Goal: Information Seeking & Learning: Check status

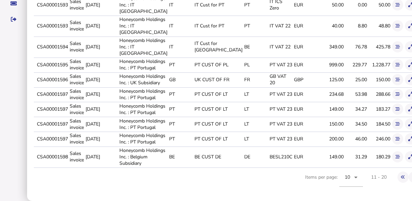
scroll to position [105, 0]
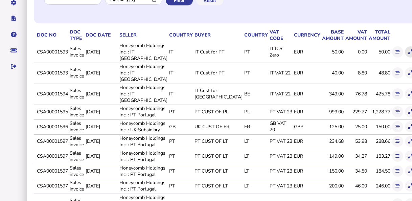
click at [405, 51] on button at bounding box center [410, 51] width 11 height 11
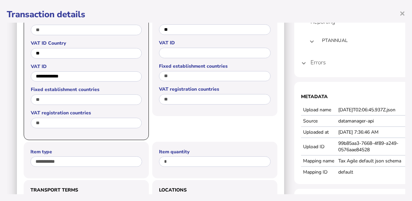
scroll to position [229, 0]
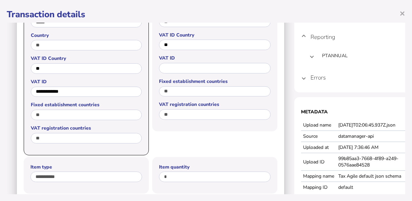
click at [308, 79] on mat-expansion-panel-header "Errors" at bounding box center [362, 77] width 122 height 16
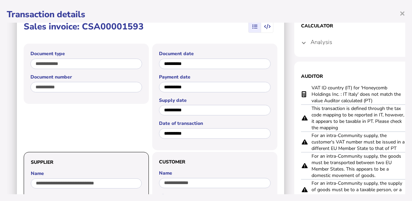
scroll to position [0, 0]
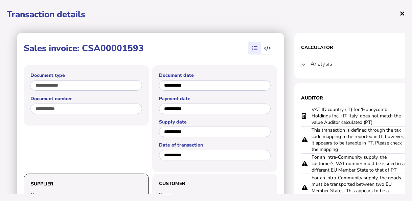
click at [403, 14] on span "×" at bounding box center [403, 13] width 6 height 13
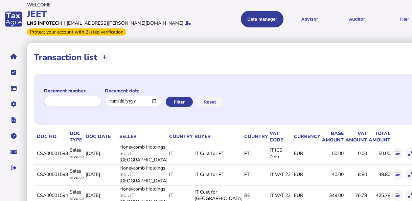
scroll to position [37, 0]
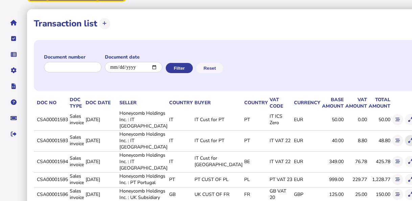
click at [408, 139] on icon at bounding box center [410, 140] width 4 height 4
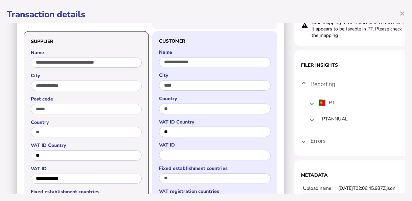
scroll to position [68, 0]
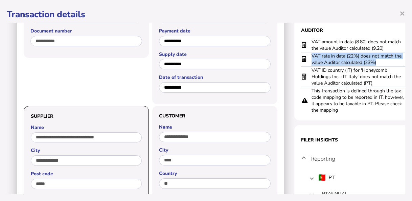
drag, startPoint x: 381, startPoint y: 61, endPoint x: 311, endPoint y: 54, distance: 70.4
click at [311, 54] on tr "VAT rate in data (22%) does not match the value Auditor calculated (23%)" at bounding box center [362, 59] width 122 height 14
copy tr "VAT rate in data (22%) does not match the value Auditor calculated (23%)"
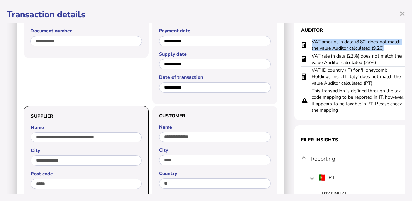
drag, startPoint x: 387, startPoint y: 45, endPoint x: 312, endPoint y: 40, distance: 75.0
click at [312, 40] on td "VAT amount in data (8.80) does not match the value Auditor calculated (9.20)" at bounding box center [358, 45] width 95 height 14
copy td "VAT amount in data (8.80) does not match the value Auditor calculated (9.20)"
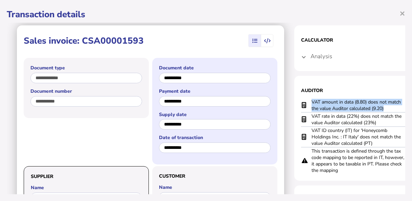
scroll to position [0, 0]
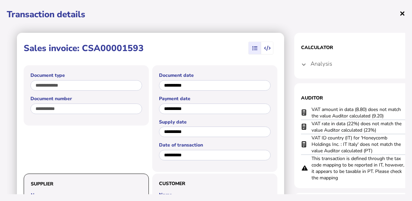
click at [404, 13] on span "×" at bounding box center [403, 13] width 6 height 13
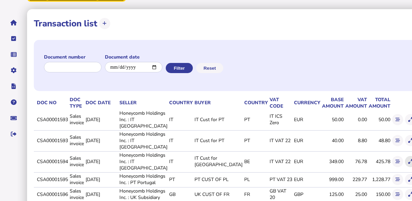
click at [408, 163] on icon at bounding box center [410, 161] width 4 height 4
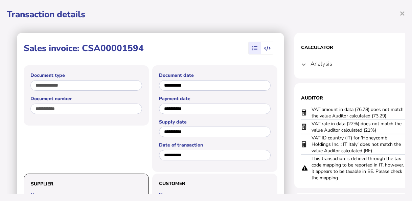
scroll to position [34, 0]
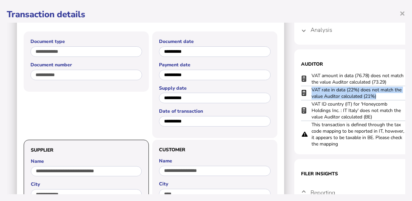
drag, startPoint x: 382, startPoint y: 98, endPoint x: 309, endPoint y: 87, distance: 73.8
click at [309, 87] on tr "VAT rate in data (22%) does not match the value Auditor calculated (21%)" at bounding box center [362, 93] width 122 height 14
copy tr "VAT rate in data (22%) does not match the value Auditor calculated (21%)"
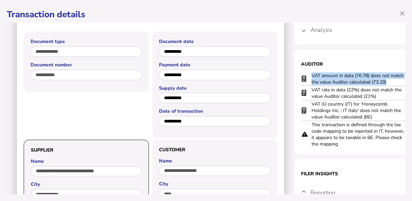
drag, startPoint x: 389, startPoint y: 81, endPoint x: 311, endPoint y: 74, distance: 77.7
click at [311, 74] on td "VAT amount in data (76.78) does not match the value Auditor calculated (73.29)" at bounding box center [358, 79] width 95 height 14
copy td "VAT amount in data (76.78) does not match the value Auditor calculated (73.29)"
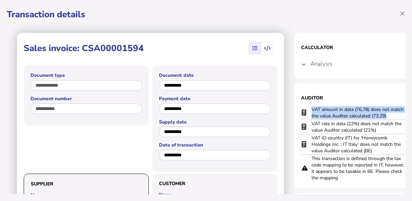
scroll to position [0, 0]
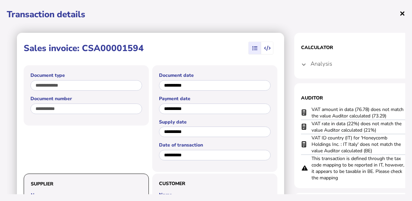
click at [403, 13] on span "×" at bounding box center [403, 13] width 6 height 13
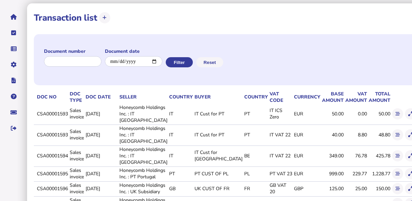
scroll to position [101, 0]
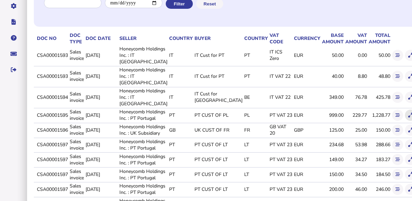
click at [405, 121] on button at bounding box center [410, 115] width 11 height 11
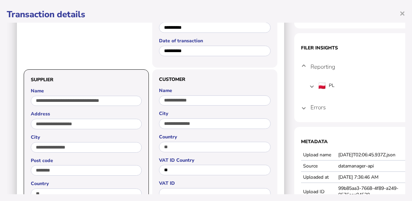
scroll to position [46, 0]
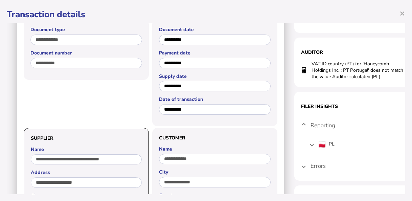
click at [301, 167] on mat-expansion-panel-header "Errors" at bounding box center [362, 166] width 122 height 16
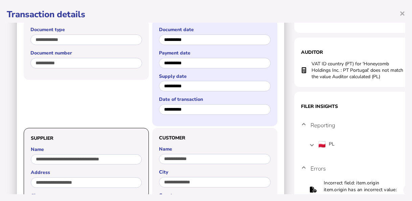
scroll to position [0, 0]
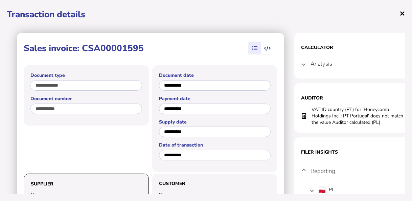
click at [401, 14] on span "×" at bounding box center [403, 13] width 6 height 13
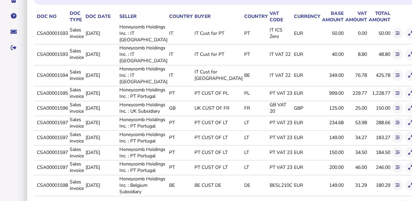
scroll to position [135, 0]
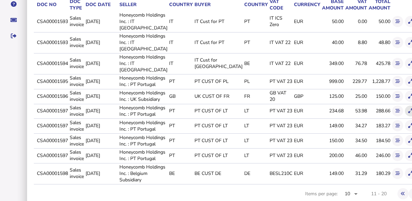
click at [408, 113] on icon at bounding box center [410, 111] width 4 height 4
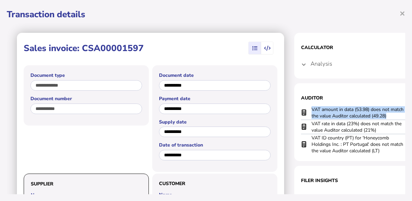
drag, startPoint x: 390, startPoint y: 116, endPoint x: 310, endPoint y: 110, distance: 80.4
click at [310, 110] on tr "VAT amount in data (53.98) does not match the value Auditor calculated (49.28)" at bounding box center [362, 113] width 122 height 14
copy tr "VAT amount in data (53.98) does not match the value Auditor calculated (49.28)"
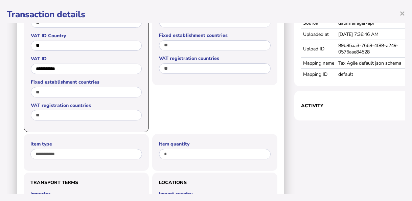
scroll to position [181, 0]
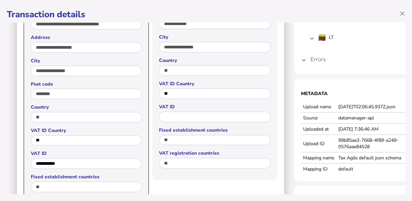
click at [316, 60] on h4 "Errors" at bounding box center [318, 59] width 15 height 8
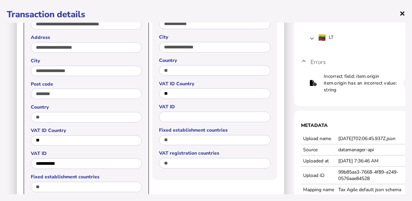
click at [403, 13] on span "×" at bounding box center [403, 13] width 6 height 13
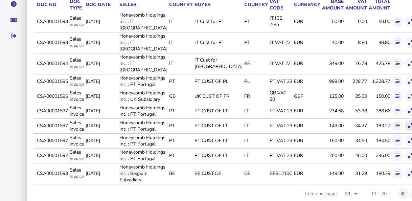
click at [405, 131] on button at bounding box center [410, 125] width 11 height 11
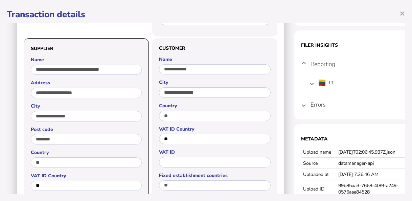
scroll to position [68, 0]
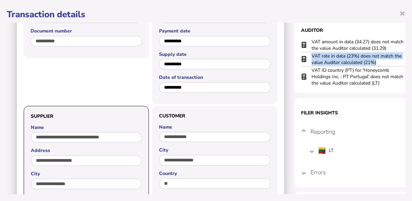
drag, startPoint x: 384, startPoint y: 60, endPoint x: 309, endPoint y: 58, distance: 75.1
click at [309, 58] on tr "VAT rate in data (23%) does not match the value Auditor calculated (21%)" at bounding box center [362, 59] width 122 height 14
copy tr "VAT rate in data (23%) does not match the value Auditor calculated (21%)"
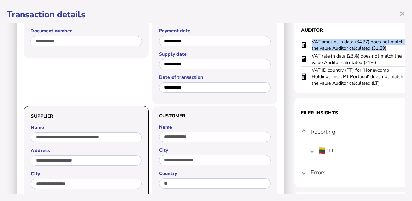
drag, startPoint x: 388, startPoint y: 46, endPoint x: 310, endPoint y: 43, distance: 78.5
click at [310, 43] on tr "VAT amount in data (34.27) does not match the value Auditor calculated (31.29)" at bounding box center [362, 45] width 122 height 14
copy tr "VAT amount in data (34.27) does not match the value Auditor calculated (31.29)"
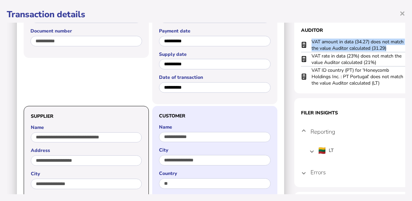
copy tr "VAT amount in data (34.27) does not match the value Auditor calculated (31.29)"
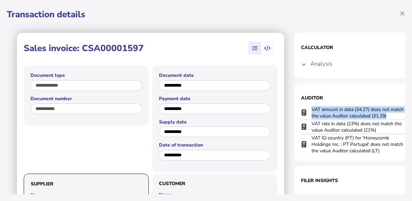
scroll to position [34, 0]
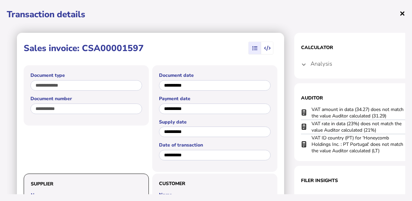
click at [401, 14] on span "×" at bounding box center [403, 13] width 6 height 13
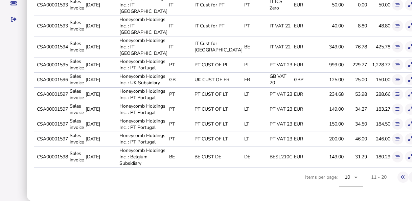
scroll to position [203, 0]
click at [408, 141] on icon at bounding box center [410, 139] width 4 height 4
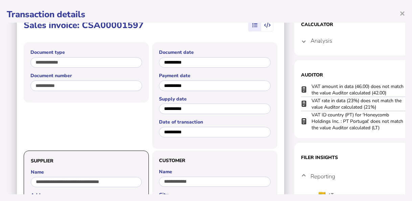
scroll to position [34, 0]
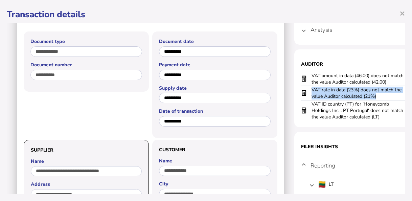
drag, startPoint x: 389, startPoint y: 95, endPoint x: 308, endPoint y: 90, distance: 81.4
click at [308, 90] on tr "VAT rate in data (23%) does not match the value Auditor calculated (21%)" at bounding box center [362, 93] width 122 height 14
copy tr "VAT rate in data (23%) does not match the value Auditor calculated (21%)"
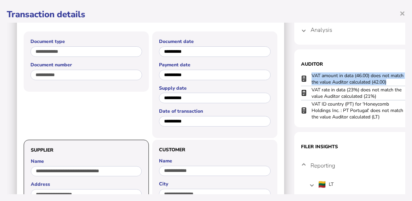
drag, startPoint x: 392, startPoint y: 82, endPoint x: 311, endPoint y: 72, distance: 81.0
click at [311, 72] on td "VAT amount in data (46.00) does not match the value Auditor calculated (42.00)" at bounding box center [358, 79] width 95 height 14
copy td "VAT amount in data (46.00) does not match the value Auditor calculated (42.00)"
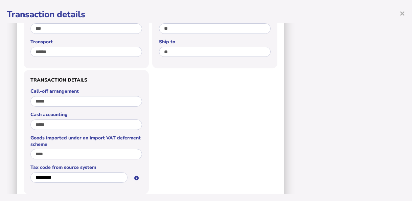
scroll to position [101, 0]
click at [403, 14] on span "×" at bounding box center [403, 13] width 6 height 13
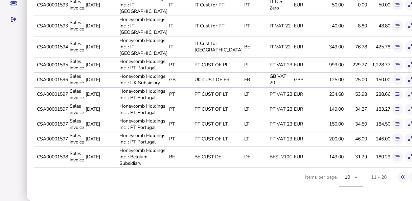
scroll to position [203, 0]
click at [408, 141] on icon at bounding box center [410, 139] width 4 height 4
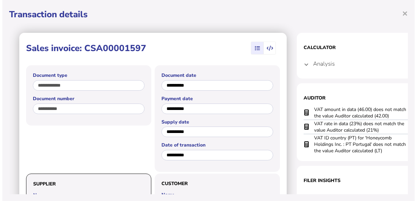
scroll to position [202, 0]
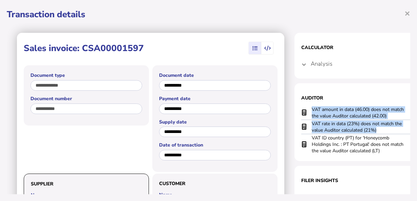
drag, startPoint x: 378, startPoint y: 128, endPoint x: 300, endPoint y: 128, distance: 78.5
click at [300, 128] on section "Auditor VAT amount in data (46.00) does not match the value Auditor calculated …" at bounding box center [361, 122] width 135 height 78
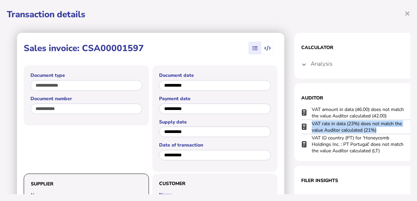
drag, startPoint x: 380, startPoint y: 130, endPoint x: 309, endPoint y: 126, distance: 70.8
click at [309, 126] on tr "VAT rate in data (23%) does not match the value Auditor calculated (21%)" at bounding box center [362, 127] width 122 height 14
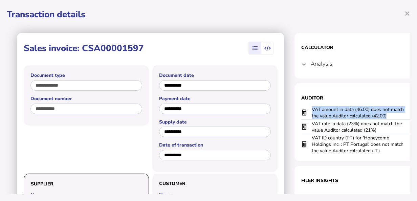
drag, startPoint x: 393, startPoint y: 116, endPoint x: 300, endPoint y: 115, distance: 93.0
click at [300, 115] on section "Auditor VAT amount in data (46.00) does not match the value Auditor calculated …" at bounding box center [361, 122] width 135 height 78
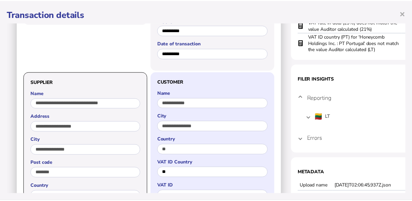
scroll to position [237, 0]
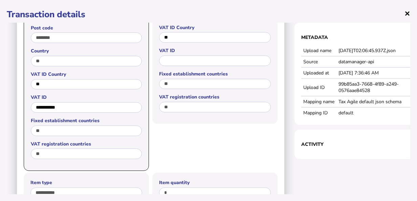
click at [404, 12] on span "×" at bounding box center [407, 13] width 6 height 13
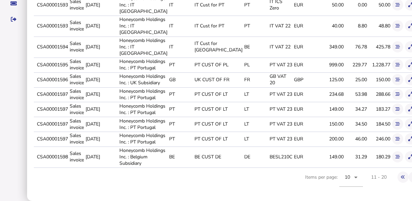
scroll to position [240, 0]
click at [405, 151] on button at bounding box center [410, 156] width 11 height 11
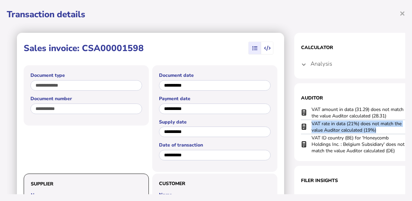
drag, startPoint x: 380, startPoint y: 131, endPoint x: 306, endPoint y: 120, distance: 74.8
click at [306, 120] on tr "VAT rate in data (21%) does not match the value Auditor calculated (19%)" at bounding box center [362, 127] width 122 height 14
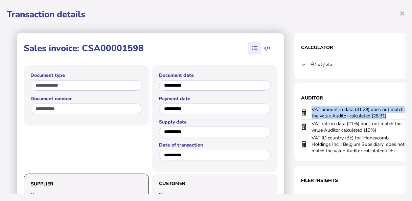
drag, startPoint x: 388, startPoint y: 116, endPoint x: 309, endPoint y: 110, distance: 80.1
click at [309, 110] on tr "VAT amount in data (31.29) does not match the value Auditor calculated (28.31)" at bounding box center [362, 113] width 122 height 14
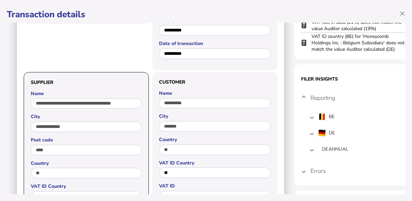
scroll to position [0, 0]
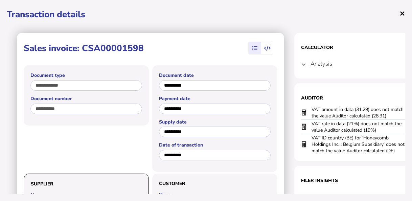
click at [402, 12] on span "×" at bounding box center [403, 13] width 6 height 13
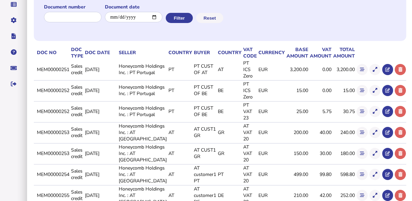
scroll to position [121, 0]
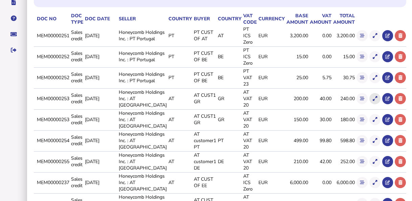
click at [373, 100] on icon at bounding box center [375, 98] width 4 height 4
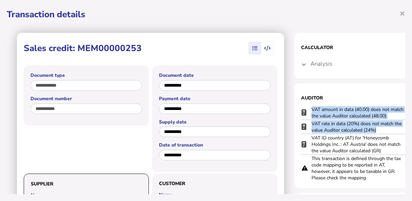
drag, startPoint x: 381, startPoint y: 129, endPoint x: 309, endPoint y: 119, distance: 73.1
click at [309, 119] on tbody "VAT amount in data (40.00) does not match the value Auditor calculated (48.00) …" at bounding box center [362, 143] width 122 height 75
drag, startPoint x: 309, startPoint y: 119, endPoint x: 375, endPoint y: 128, distance: 66.9
click at [375, 128] on td "VAT rate in data (20%) does not match the value Auditor calculated (24%)" at bounding box center [358, 127] width 95 height 14
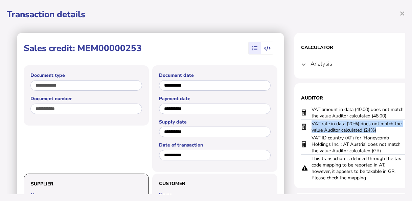
drag, startPoint x: 382, startPoint y: 129, endPoint x: 311, endPoint y: 123, distance: 71.6
click at [311, 123] on tr "VAT rate in data (20%) does not match the value Auditor calculated (24%)" at bounding box center [362, 127] width 122 height 14
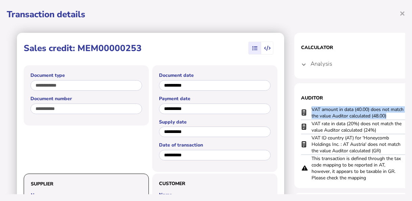
drag, startPoint x: 392, startPoint y: 114, endPoint x: 307, endPoint y: 109, distance: 84.7
click at [307, 109] on tr "VAT amount in data (40.00) does not match the value Auditor calculated (48.00)" at bounding box center [362, 113] width 122 height 14
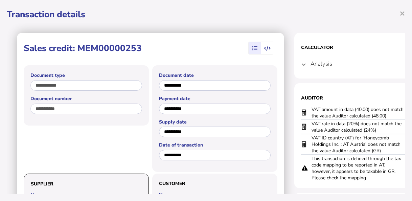
click at [406, 10] on div "**********" at bounding box center [206, 100] width 412 height 201
click at [403, 13] on span "×" at bounding box center [403, 13] width 6 height 13
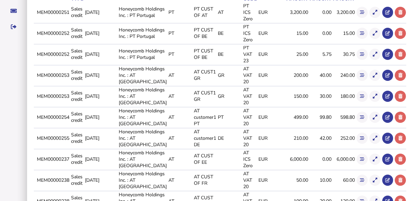
scroll to position [155, 0]
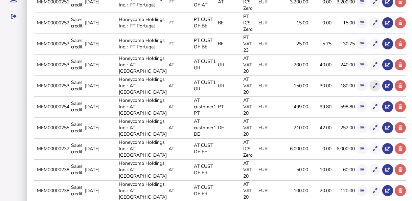
click at [369, 85] on button at bounding box center [374, 85] width 11 height 11
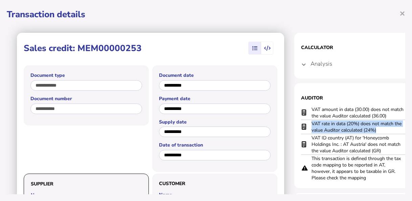
drag, startPoint x: 350, startPoint y: 130, endPoint x: 309, endPoint y: 124, distance: 41.0
click at [309, 124] on tr "VAT rate in data (20%) does not match the value Auditor calculated (24%)" at bounding box center [362, 127] width 122 height 14
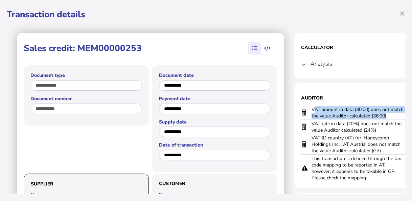
drag, startPoint x: 390, startPoint y: 117, endPoint x: 313, endPoint y: 112, distance: 77.0
click at [313, 112] on td "VAT amount in data (30.00) does not match the value Auditor calculated (36.00)" at bounding box center [358, 113] width 95 height 14
drag, startPoint x: 390, startPoint y: 115, endPoint x: 310, endPoint y: 110, distance: 80.7
click at [310, 110] on tr "VAT amount in data (30.00) does not match the value Auditor calculated (36.00)" at bounding box center [362, 113] width 122 height 14
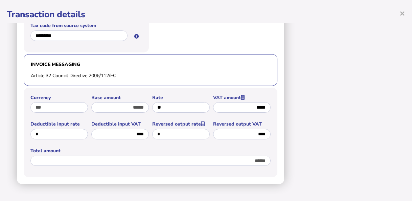
scroll to position [87, 0]
click at [403, 13] on span "×" at bounding box center [403, 13] width 6 height 13
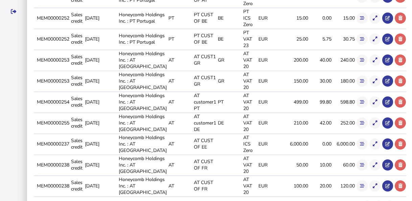
scroll to position [189, 0]
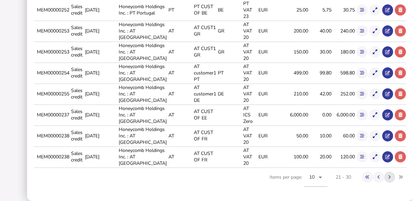
click at [388, 177] on icon at bounding box center [389, 177] width 2 height 4
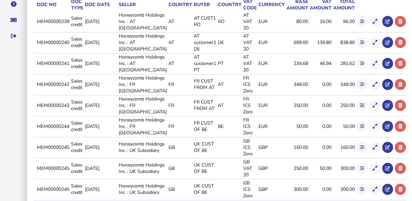
scroll to position [203, 0]
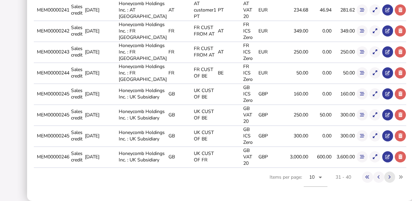
click at [388, 179] on icon at bounding box center [389, 177] width 2 height 4
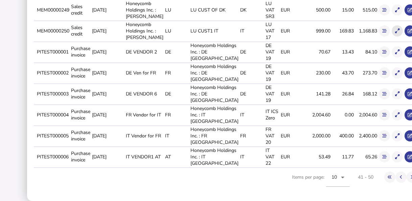
click at [395, 33] on icon at bounding box center [397, 31] width 4 height 4
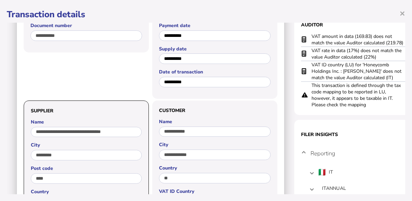
scroll to position [68, 0]
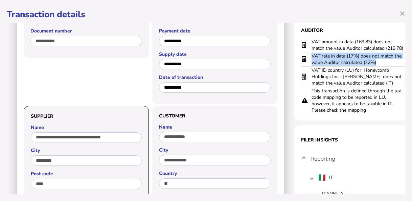
drag, startPoint x: 378, startPoint y: 60, endPoint x: 313, endPoint y: 53, distance: 65.6
click at [313, 53] on td "VAT rate in data (17%) does not match the value Auditor calculated (22%)" at bounding box center [358, 59] width 95 height 14
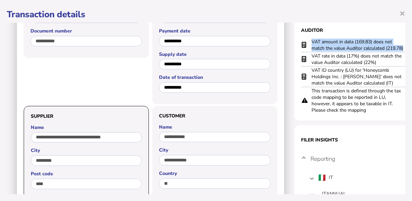
scroll to position [68, 29]
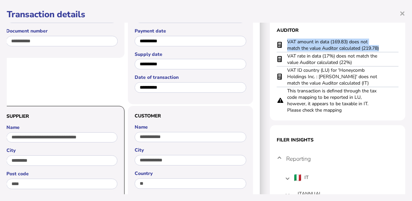
drag, startPoint x: 312, startPoint y: 42, endPoint x: 378, endPoint y: 44, distance: 66.0
click at [378, 44] on tr "VAT amount in data (169.83) does not match the value Auditor calculated (219.78)" at bounding box center [338, 45] width 122 height 14
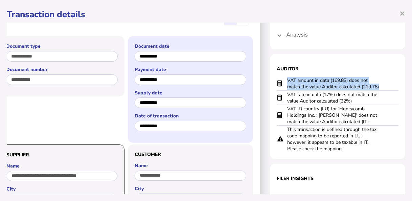
scroll to position [0, 29]
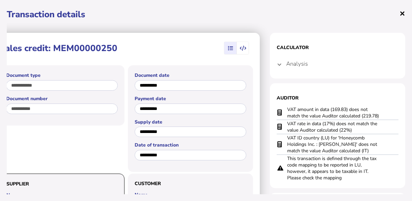
click at [403, 13] on span "×" at bounding box center [403, 13] width 6 height 13
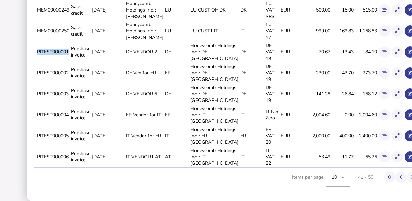
drag, startPoint x: 43, startPoint y: 66, endPoint x: 75, endPoint y: 68, distance: 31.9
click at [70, 62] on td "PITEST000001" at bounding box center [53, 52] width 34 height 20
click at [382, 54] on icon at bounding box center [384, 52] width 4 height 4
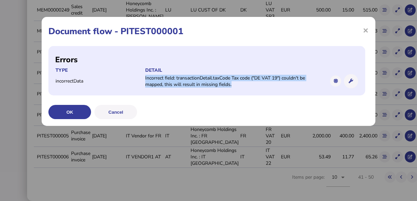
drag, startPoint x: 239, startPoint y: 87, endPoint x: 143, endPoint y: 81, distance: 96.3
click at [143, 81] on tr "incorrectData Incorrect field: transactionDetail.taxCode Tax code ("DE VAT 19")…" at bounding box center [206, 81] width 303 height 15
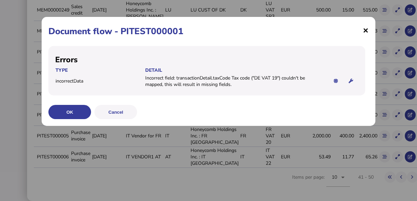
click at [367, 25] on span "×" at bounding box center [366, 30] width 6 height 13
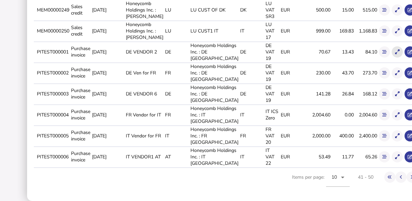
click at [392, 58] on button at bounding box center [397, 51] width 11 height 11
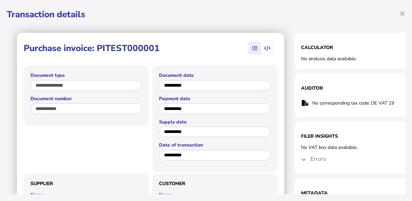
scroll to position [34, 0]
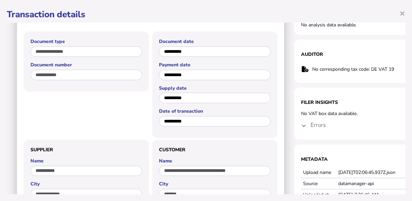
click at [305, 126] on span at bounding box center [303, 125] width 3 height 6
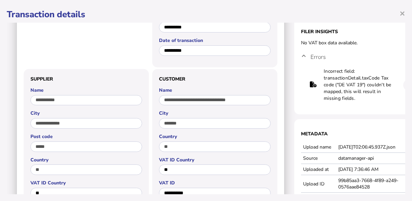
scroll to position [101, 0]
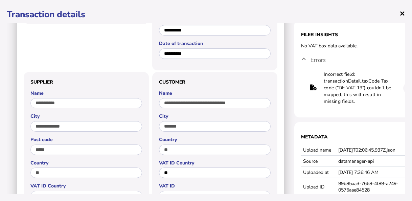
click at [403, 14] on span "×" at bounding box center [403, 13] width 6 height 13
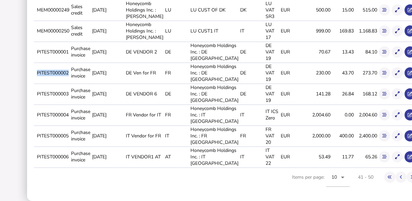
drag, startPoint x: 44, startPoint y: 93, endPoint x: 75, endPoint y: 93, distance: 31.8
click at [70, 83] on td "PITEST000002" at bounding box center [53, 73] width 34 height 20
click at [382, 75] on icon at bounding box center [384, 73] width 4 height 4
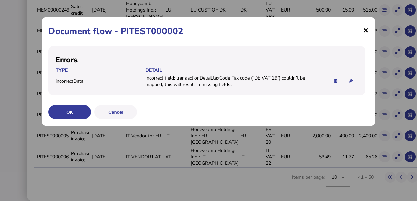
click at [366, 31] on span "×" at bounding box center [366, 30] width 6 height 13
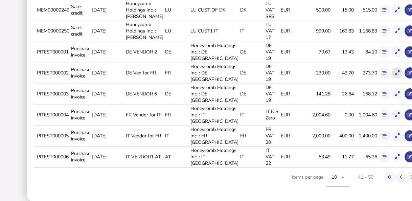
click at [395, 75] on icon at bounding box center [397, 73] width 4 height 4
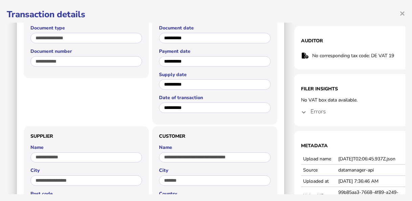
scroll to position [68, 0]
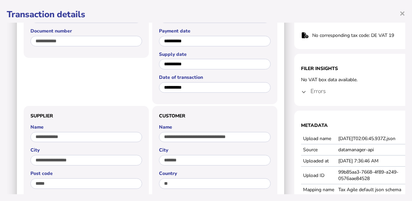
click at [314, 94] on h4 "Errors" at bounding box center [318, 91] width 15 height 8
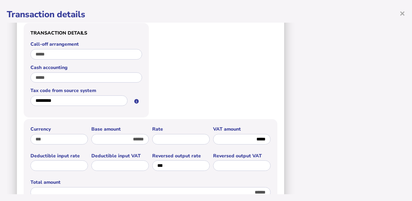
scroll to position [338, 0]
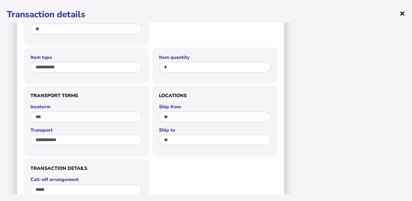
click at [403, 13] on span "×" at bounding box center [403, 13] width 6 height 13
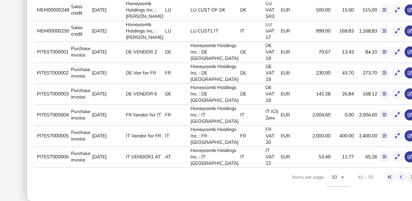
scroll to position [0, 0]
click at [382, 96] on icon at bounding box center [384, 94] width 4 height 4
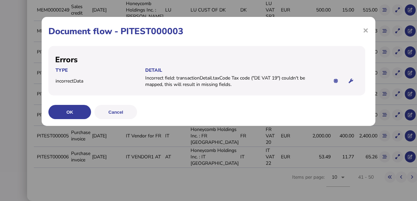
click at [364, 31] on span "×" at bounding box center [366, 30] width 6 height 13
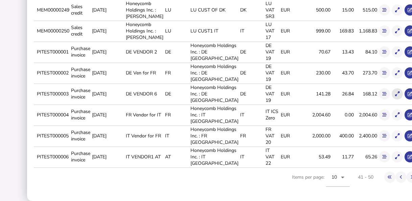
click at [395, 96] on icon at bounding box center [397, 94] width 4 height 4
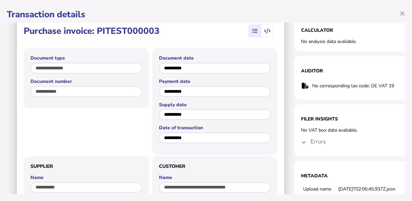
scroll to position [34, 0]
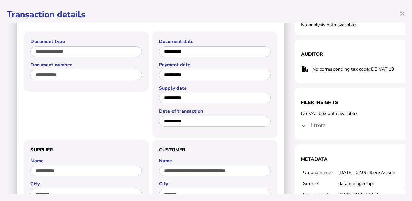
click at [313, 126] on h4 "Errors" at bounding box center [318, 125] width 15 height 8
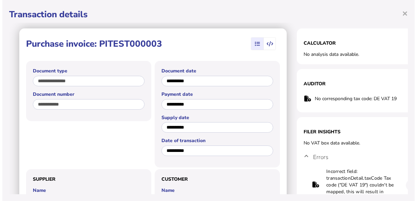
scroll to position [0, 0]
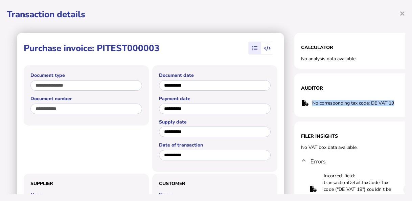
drag, startPoint x: 380, startPoint y: 101, endPoint x: 312, endPoint y: 105, distance: 68.8
click at [312, 105] on td "No corresponding tax code: DE VAT 19" at bounding box center [359, 103] width 94 height 14
click at [402, 12] on span "×" at bounding box center [403, 13] width 6 height 13
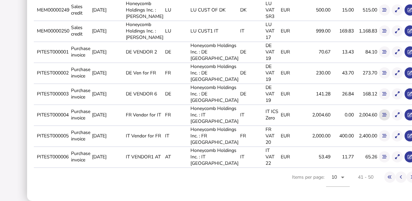
click at [382, 117] on icon at bounding box center [384, 115] width 4 height 4
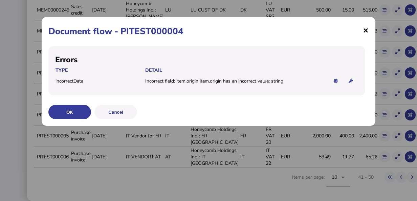
click at [364, 32] on span "×" at bounding box center [366, 30] width 6 height 13
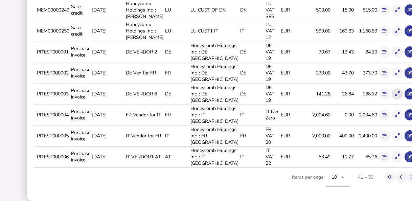
click at [395, 96] on icon at bounding box center [397, 94] width 4 height 4
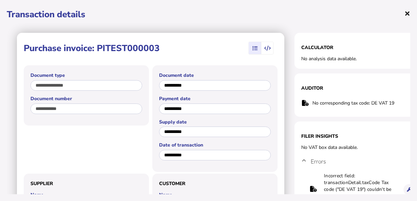
click at [406, 10] on span "×" at bounding box center [407, 13] width 6 height 13
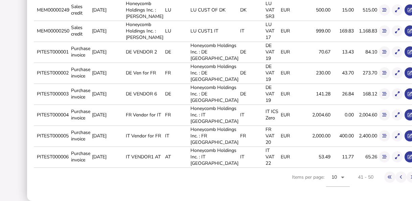
click at [395, 117] on icon at bounding box center [397, 115] width 4 height 4
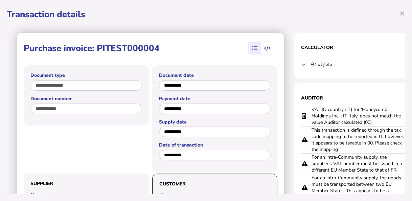
drag, startPoint x: 98, startPoint y: 49, endPoint x: 160, endPoint y: 51, distance: 61.9
click at [160, 51] on div "Purchase invoice: PITEST000004" at bounding box center [93, 48] width 139 height 15
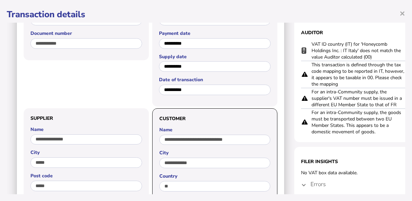
scroll to position [101, 0]
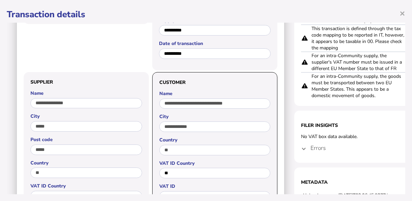
click at [303, 152] on mat-expansion-panel-header "Errors" at bounding box center [362, 148] width 122 height 16
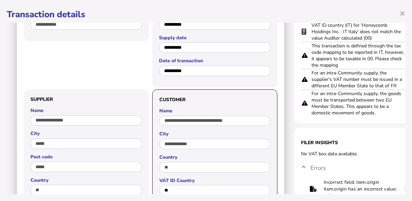
scroll to position [68, 0]
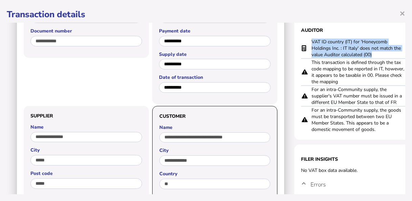
drag, startPoint x: 382, startPoint y: 52, endPoint x: 310, endPoint y: 43, distance: 72.7
click at [310, 43] on tr "VAT ID country (IT) for 'Honeycomb Holdings Inc. : IT Italy' does not match the…" at bounding box center [362, 48] width 122 height 20
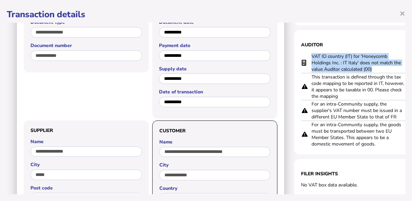
scroll to position [0, 0]
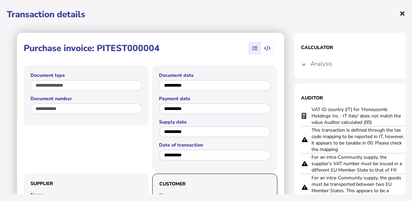
click at [402, 15] on span "×" at bounding box center [403, 13] width 6 height 13
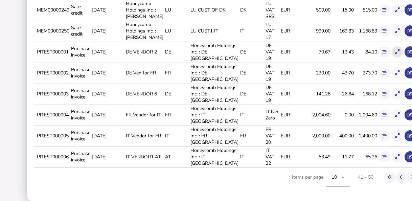
click at [395, 54] on icon at bounding box center [397, 52] width 4 height 4
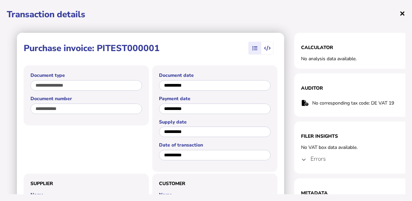
click at [404, 16] on span "×" at bounding box center [403, 13] width 6 height 13
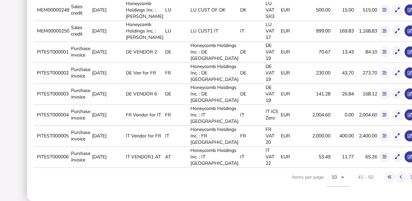
scroll to position [237, 0]
click at [382, 137] on icon at bounding box center [384, 136] width 4 height 4
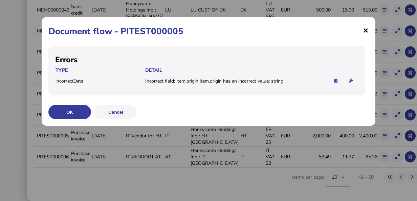
click at [364, 30] on span "×" at bounding box center [366, 30] width 6 height 13
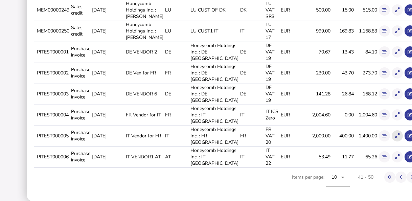
click at [395, 135] on icon at bounding box center [397, 136] width 4 height 4
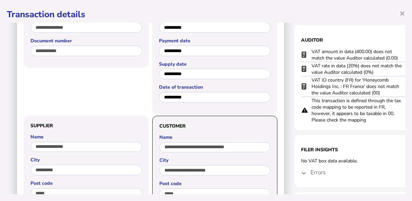
scroll to position [34, 0]
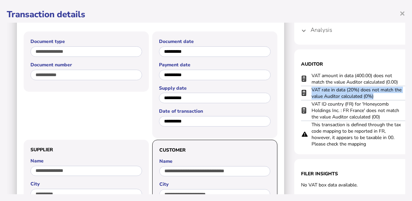
drag, startPoint x: 379, startPoint y: 96, endPoint x: 309, endPoint y: 93, distance: 70.1
click at [309, 93] on tr "VAT rate in data (20%) does not match the value Auditor calculated (0%)" at bounding box center [362, 93] width 122 height 14
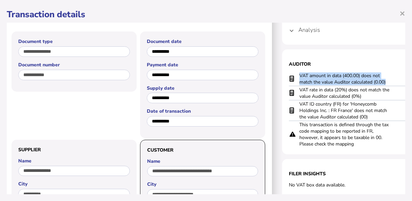
scroll to position [34, 29]
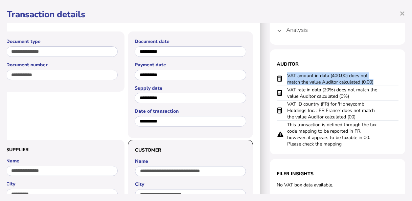
drag, startPoint x: 312, startPoint y: 74, endPoint x: 376, endPoint y: 80, distance: 64.2
click at [376, 80] on td "VAT amount in data (400.00) does not match the value Auditor calculated (0.00)" at bounding box center [334, 79] width 95 height 14
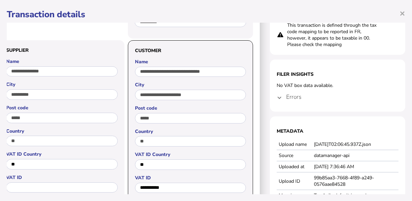
scroll to position [135, 29]
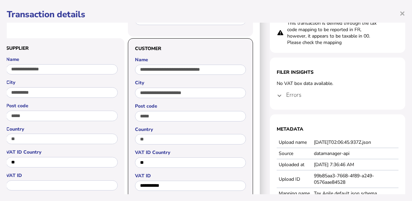
click at [278, 97] on span at bounding box center [279, 95] width 3 height 6
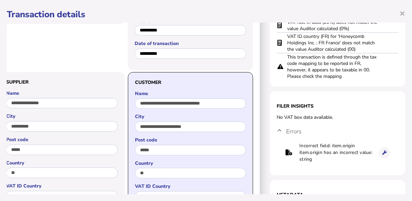
scroll to position [0, 29]
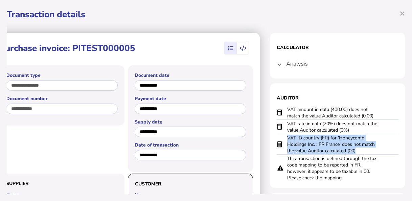
drag, startPoint x: 356, startPoint y: 150, endPoint x: 281, endPoint y: 137, distance: 76.3
click at [281, 137] on tr "VAT ID country (FR) for 'Honeycomb Holdings Inc. : FR France' does not match th…" at bounding box center [338, 144] width 122 height 21
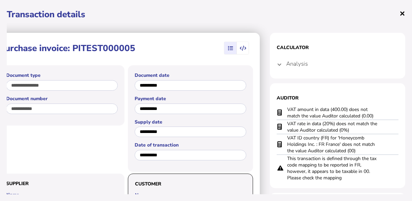
click at [403, 10] on span "×" at bounding box center [403, 13] width 6 height 13
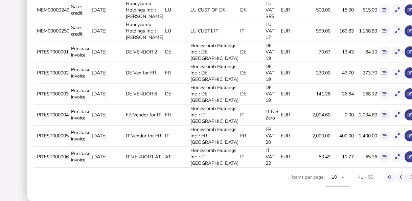
scroll to position [237, 0]
click at [382, 159] on icon at bounding box center [384, 157] width 4 height 4
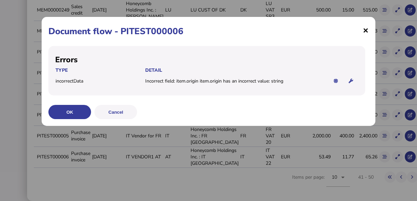
click at [367, 28] on span "×" at bounding box center [366, 30] width 6 height 13
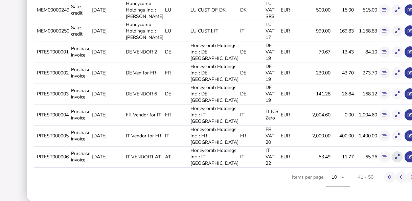
click at [395, 159] on icon at bounding box center [397, 157] width 4 height 4
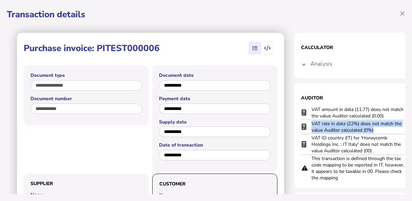
drag, startPoint x: 368, startPoint y: 131, endPoint x: 307, endPoint y: 128, distance: 60.6
click at [307, 128] on tr "VAT rate in data (22%) does not match the value Auditor calculated (0%)" at bounding box center [362, 127] width 122 height 14
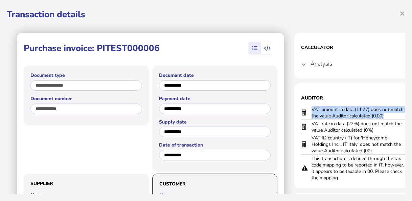
drag, startPoint x: 381, startPoint y: 115, endPoint x: 306, endPoint y: 108, distance: 75.5
click at [306, 108] on tr "VAT amount in data (11.77) does not match the value Auditor calculated (0.00)" at bounding box center [362, 113] width 122 height 14
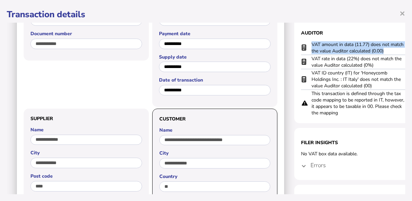
scroll to position [68, 0]
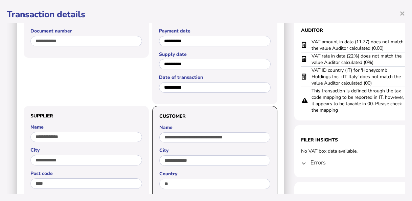
click at [304, 167] on mat-expansion-panel-header "Errors" at bounding box center [362, 162] width 122 height 16
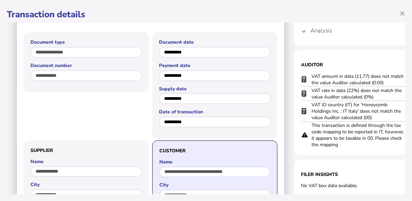
scroll to position [0, 0]
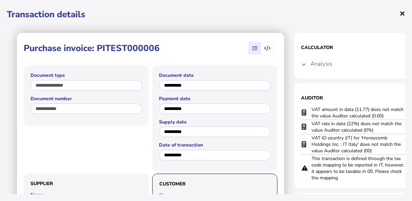
click at [403, 14] on span "×" at bounding box center [403, 13] width 6 height 13
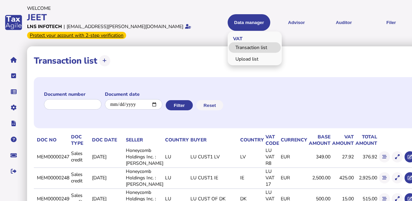
click at [229, 48] on link "Transaction list" at bounding box center [255, 47] width 52 height 10
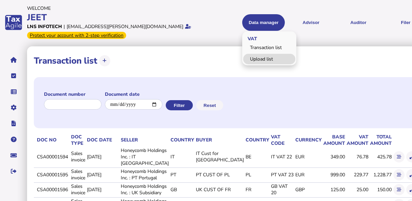
click at [243, 58] on link "Upload list" at bounding box center [269, 59] width 52 height 10
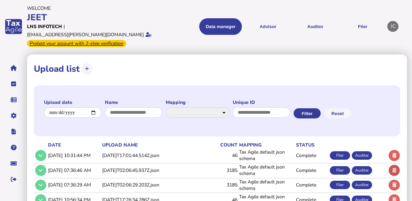
click at [394, 168] on icon at bounding box center [394, 170] width 4 height 4
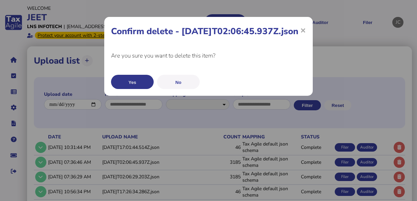
click at [137, 89] on button "Yes" at bounding box center [132, 82] width 43 height 14
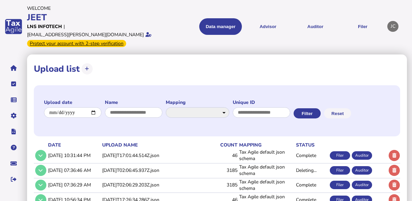
click at [393, 168] on icon at bounding box center [394, 170] width 4 height 4
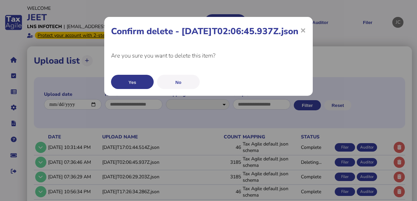
click at [135, 89] on button "Yes" at bounding box center [132, 82] width 43 height 14
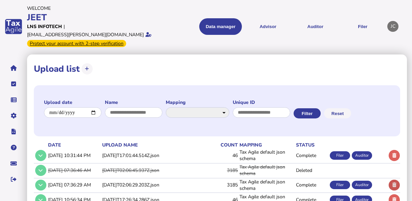
click at [394, 180] on button at bounding box center [394, 185] width 11 height 11
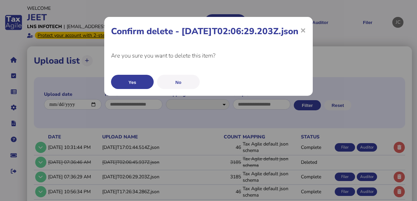
click at [135, 89] on button "Yes" at bounding box center [132, 82] width 43 height 14
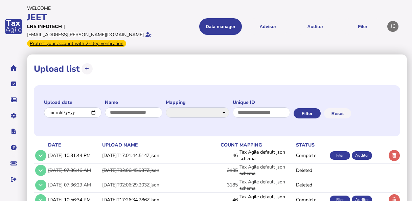
click at [335, 151] on div "Filer" at bounding box center [340, 155] width 20 height 8
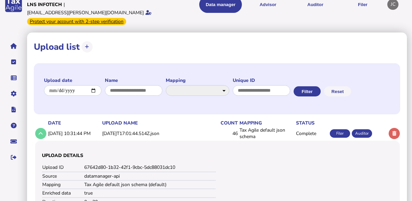
scroll to position [34, 0]
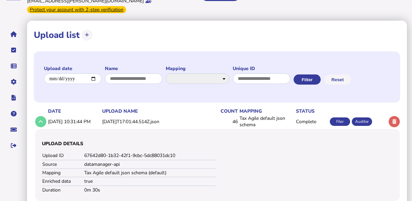
click at [361, 117] on div "Auditor" at bounding box center [362, 121] width 20 height 8
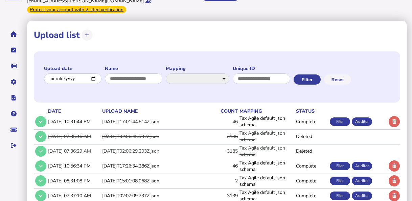
click at [360, 117] on div "Auditor" at bounding box center [362, 121] width 20 height 8
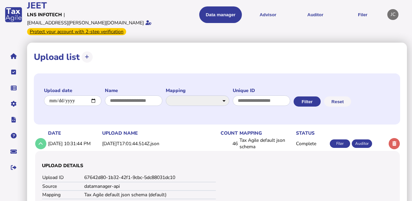
scroll to position [0, 0]
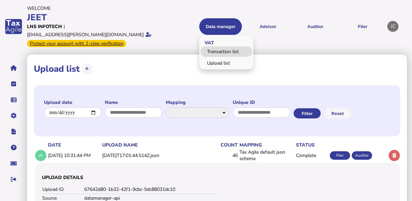
click at [228, 46] on link "Transaction list" at bounding box center [226, 51] width 52 height 10
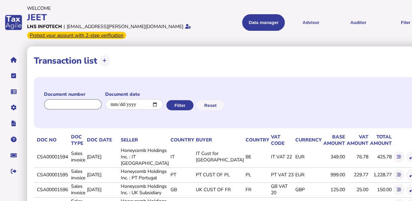
paste input "**********"
type input "**********"
click at [182, 103] on button "Filter" at bounding box center [179, 105] width 27 height 10
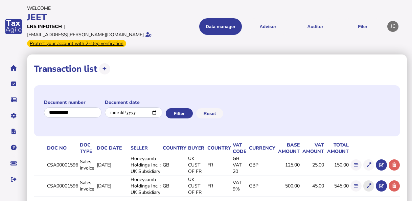
click at [371, 184] on icon at bounding box center [369, 186] width 4 height 4
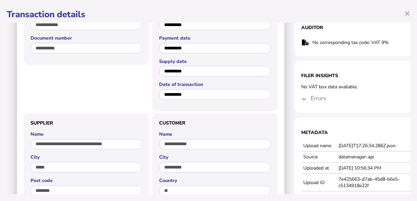
scroll to position [68, 0]
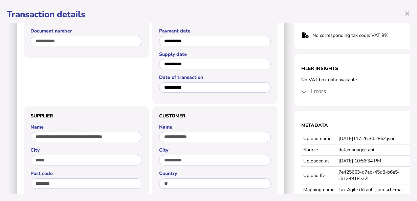
click at [302, 90] on mat-expansion-panel-header "Errors" at bounding box center [362, 91] width 122 height 16
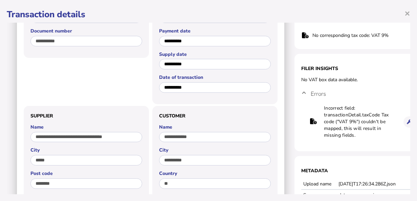
drag, startPoint x: 363, startPoint y: 138, endPoint x: 321, endPoint y: 110, distance: 50.7
click at [321, 110] on tr "Incorrect field: transactionDetail.taxCode Tax code ("VAT 9%") couldn't be mapp…" at bounding box center [362, 122] width 106 height 35
copy tr "Incorrect field: transactionDetail.taxCode Tax code ("VAT 9%") couldn't be mapp…"
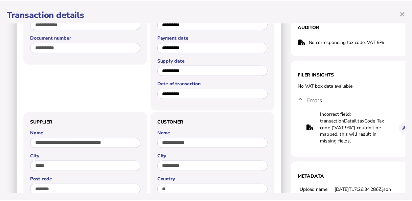
scroll to position [0, 0]
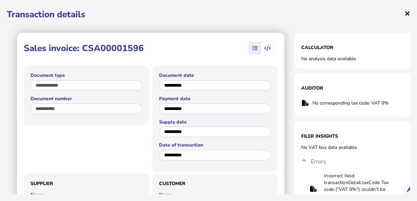
click at [405, 10] on span "×" at bounding box center [407, 13] width 6 height 13
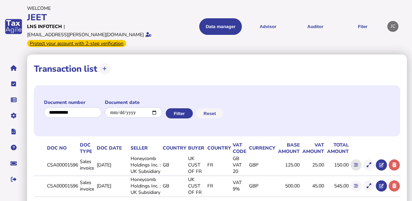
click at [354, 163] on icon at bounding box center [356, 165] width 4 height 4
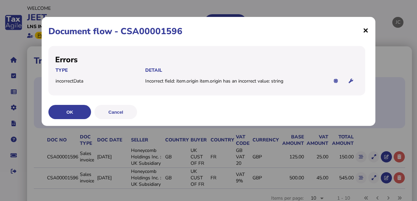
click at [365, 29] on span "×" at bounding box center [366, 30] width 6 height 13
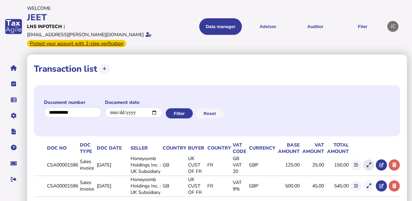
click at [368, 163] on icon at bounding box center [369, 165] width 4 height 4
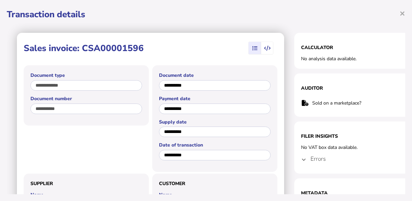
click at [305, 160] on mat-expansion-panel-header "Errors" at bounding box center [362, 159] width 122 height 16
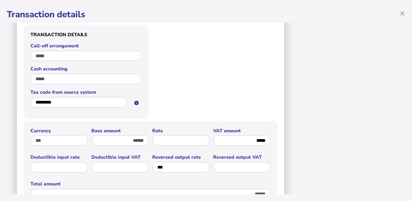
scroll to position [507, 0]
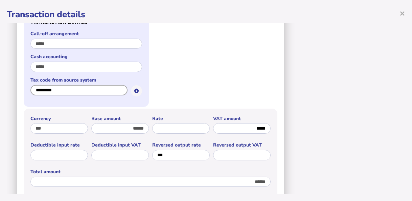
drag, startPoint x: 62, startPoint y: 89, endPoint x: 35, endPoint y: 87, distance: 27.1
click at [35, 87] on input "*********" at bounding box center [78, 90] width 97 height 10
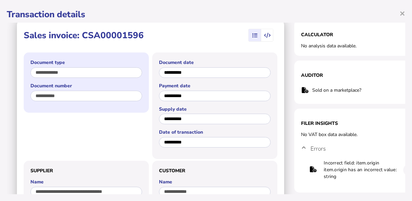
scroll to position [0, 0]
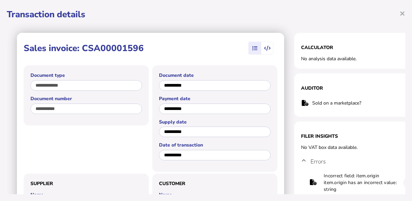
click at [349, 104] on td "Sold on a marketplace?" at bounding box center [359, 103] width 94 height 14
click at [306, 106] on td at bounding box center [306, 103] width 11 height 14
click at [305, 104] on icon at bounding box center [305, 103] width 7 height 0
drag, startPoint x: 363, startPoint y: 101, endPoint x: 313, endPoint y: 101, distance: 50.8
click at [313, 101] on td "Sold on a marketplace?" at bounding box center [359, 103] width 94 height 14
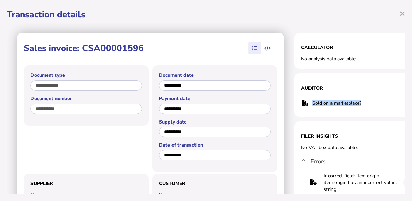
copy td "Sold on a marketplace?"
click at [404, 13] on span "×" at bounding box center [403, 13] width 6 height 13
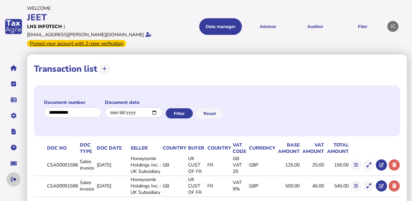
click at [15, 179] on icon "navigate application pages" at bounding box center [14, 179] width 6 height 0
